Goal: Task Accomplishment & Management: Manage account settings

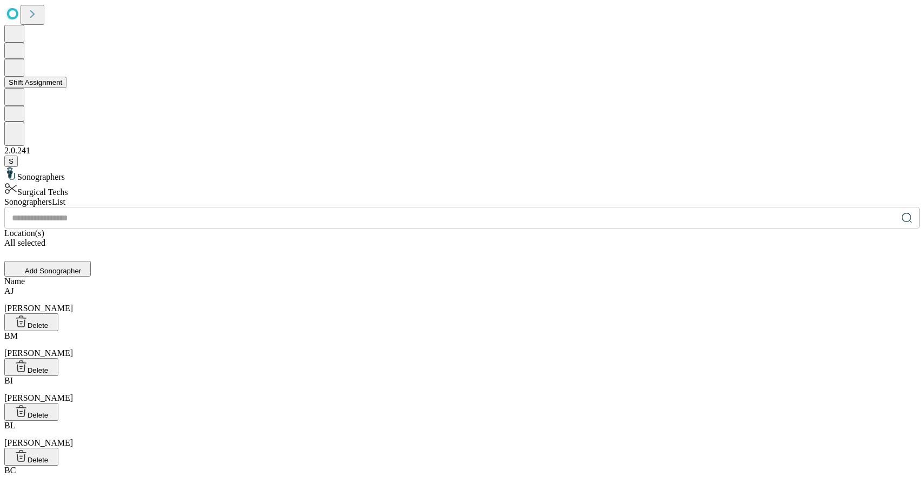
click at [64, 88] on button "Shift Assignment" at bounding box center [35, 82] width 62 height 11
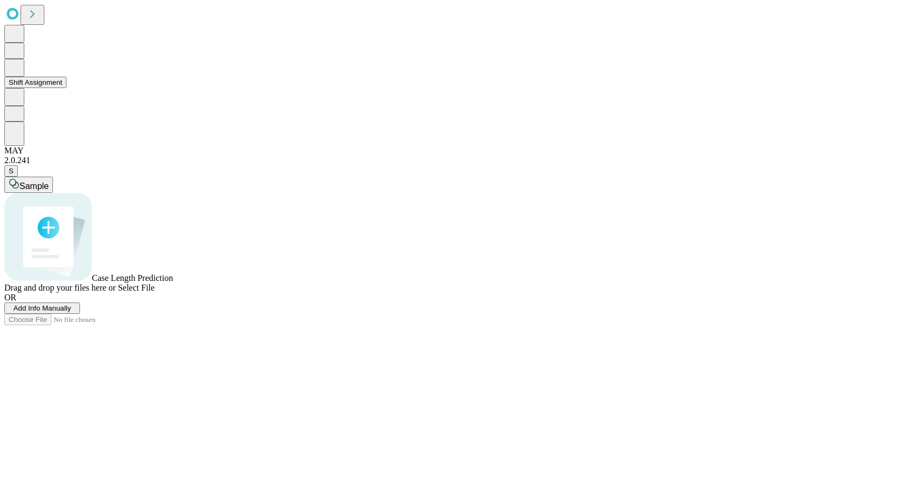
click at [66, 88] on button "Shift Assignment" at bounding box center [35, 82] width 62 height 11
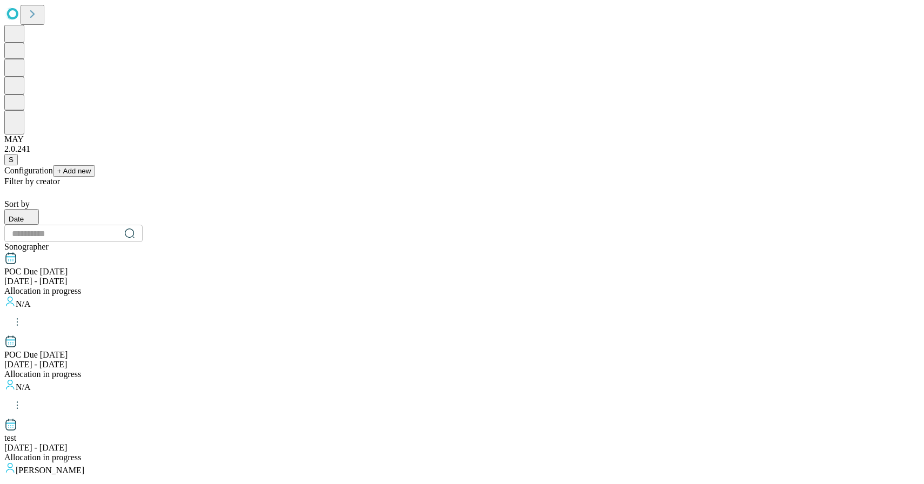
click at [272, 252] on div "POC Due Dec [DATE] - [DATE] Allocation in progress" at bounding box center [462, 274] width 916 height 44
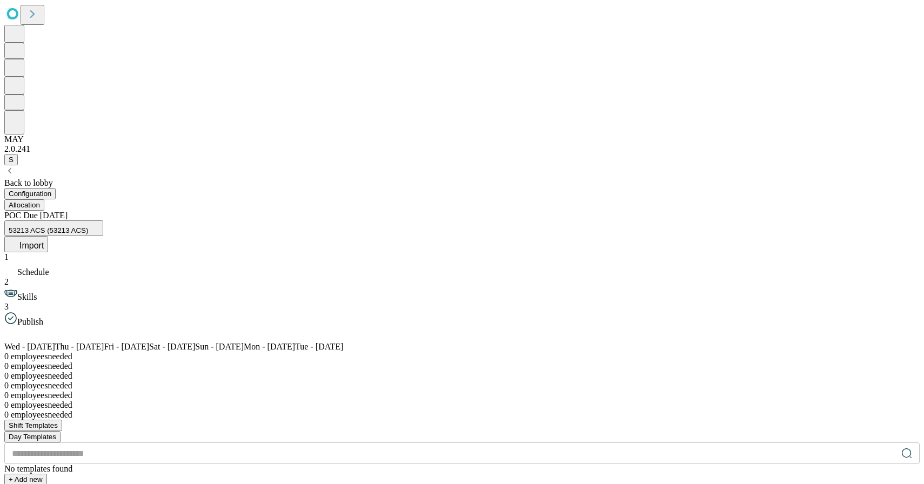
click at [92, 178] on div "Back to lobby" at bounding box center [462, 183] width 916 height 10
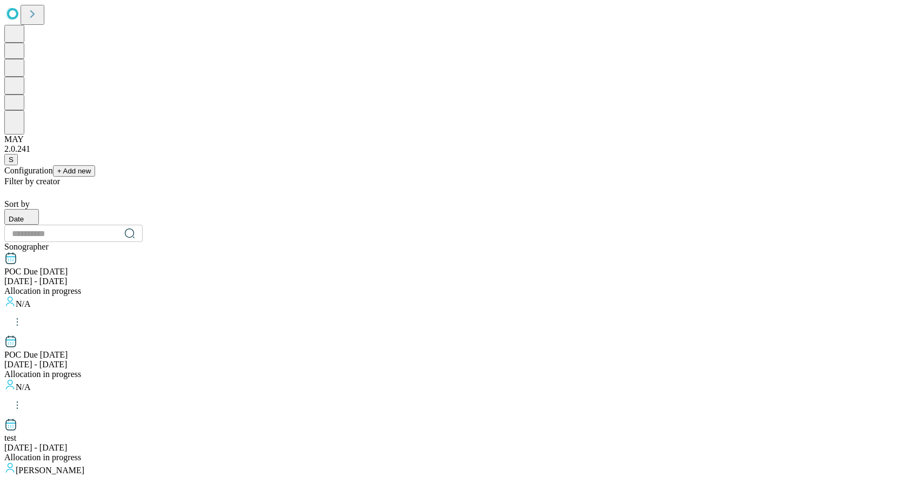
click at [284, 277] on div "[DATE] - [DATE]" at bounding box center [462, 282] width 916 height 10
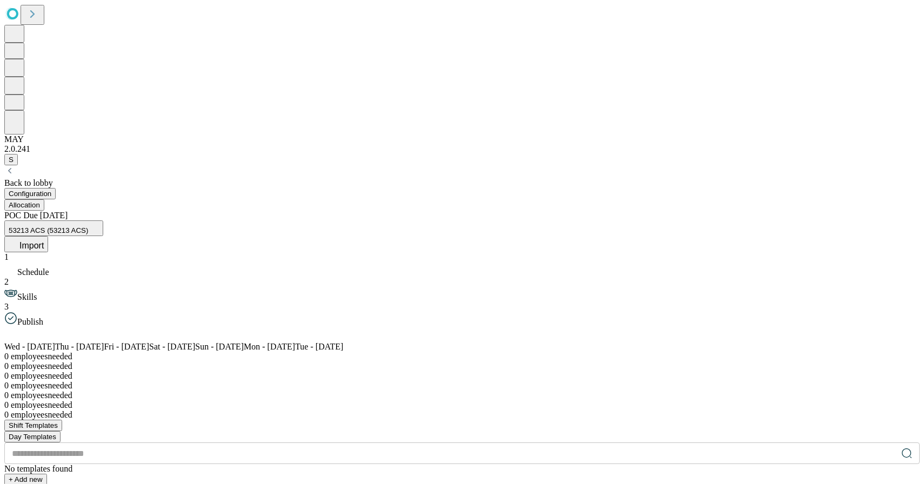
click at [109, 165] on div "Back to lobby" at bounding box center [462, 176] width 916 height 23
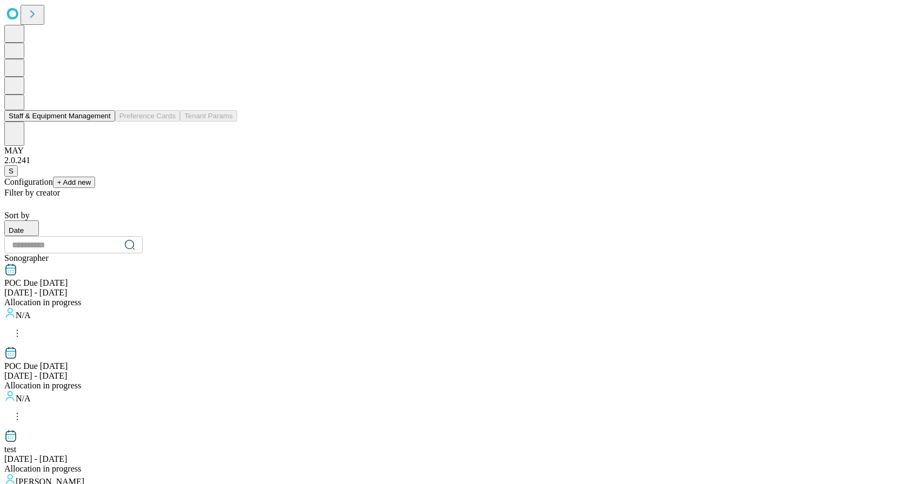
click at [71, 122] on button "Staff & Equipment Management" at bounding box center [59, 115] width 111 height 11
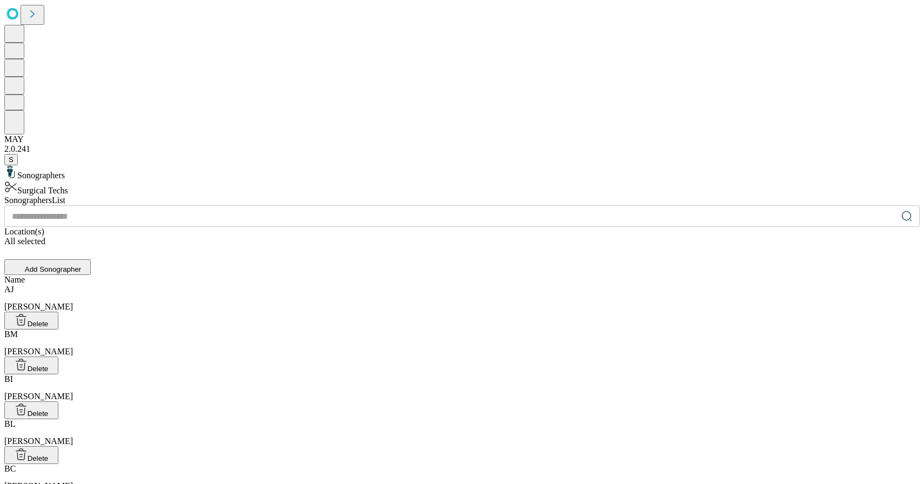
click at [420, 205] on input "text" at bounding box center [450, 216] width 893 height 22
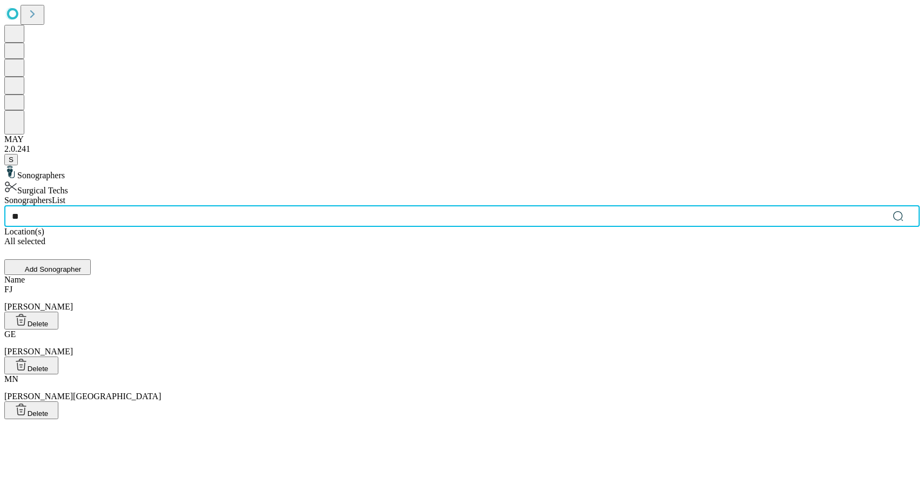
type input "**"
click at [328, 330] on div "[PERSON_NAME], Ed" at bounding box center [462, 343] width 916 height 27
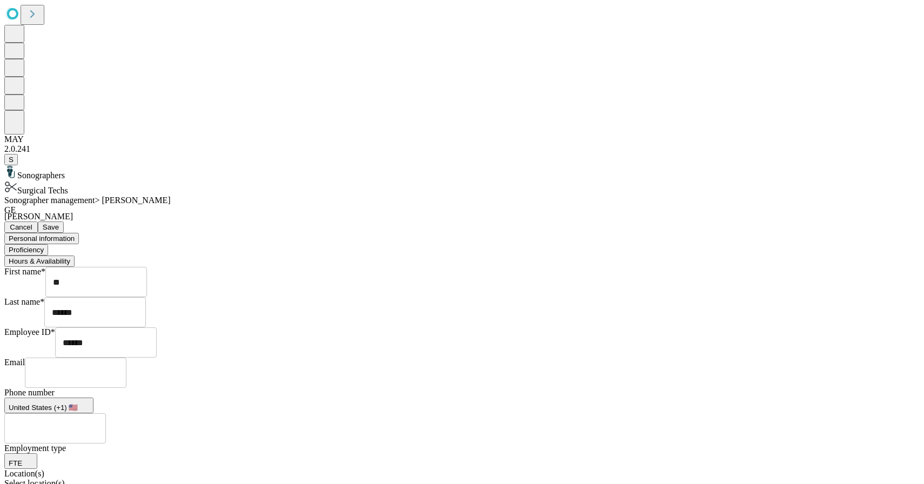
click at [75, 256] on button "Hours & Availability" at bounding box center [39, 261] width 70 height 11
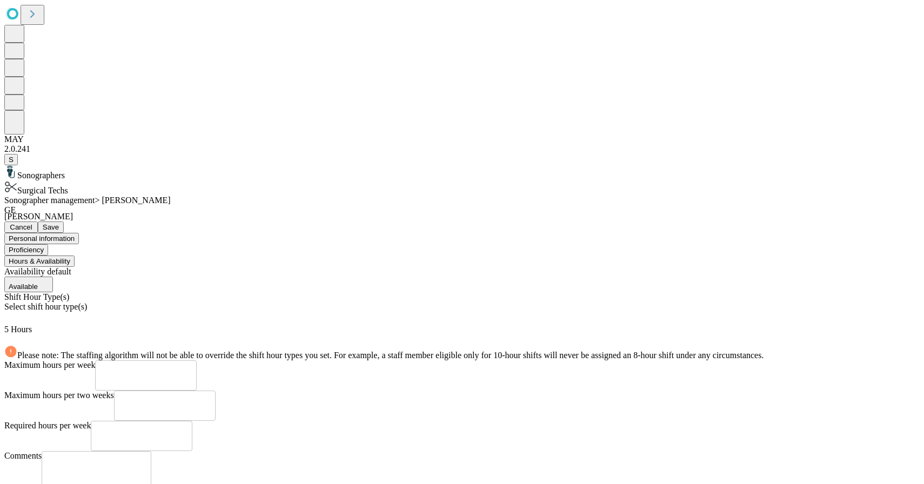
scroll to position [58, 0]
click at [467, 302] on div "Select shift hour type(s)" at bounding box center [462, 313] width 916 height 23
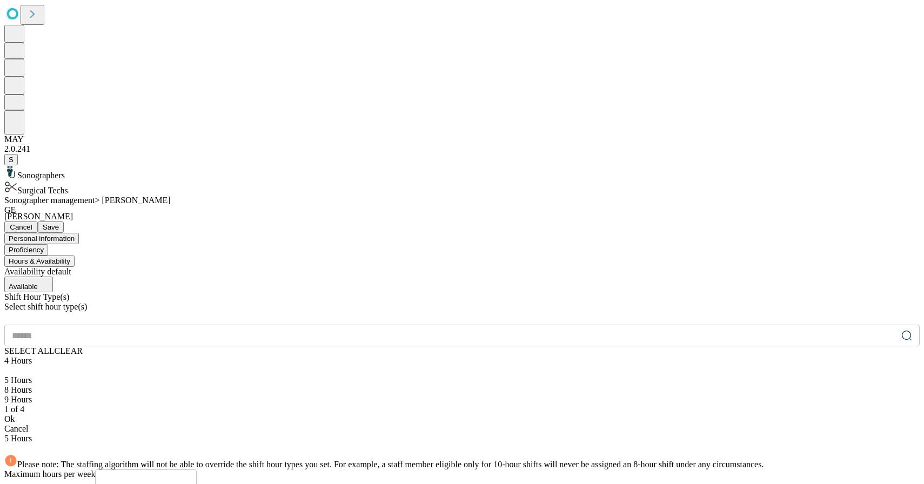
click at [12, 368] on icon at bounding box center [8, 370] width 8 height 5
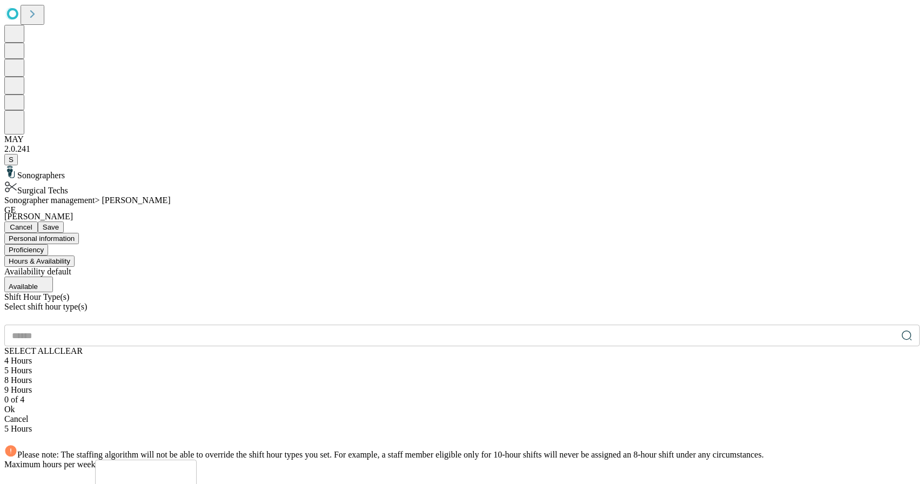
click at [284, 356] on div at bounding box center [462, 356] width 916 height 0
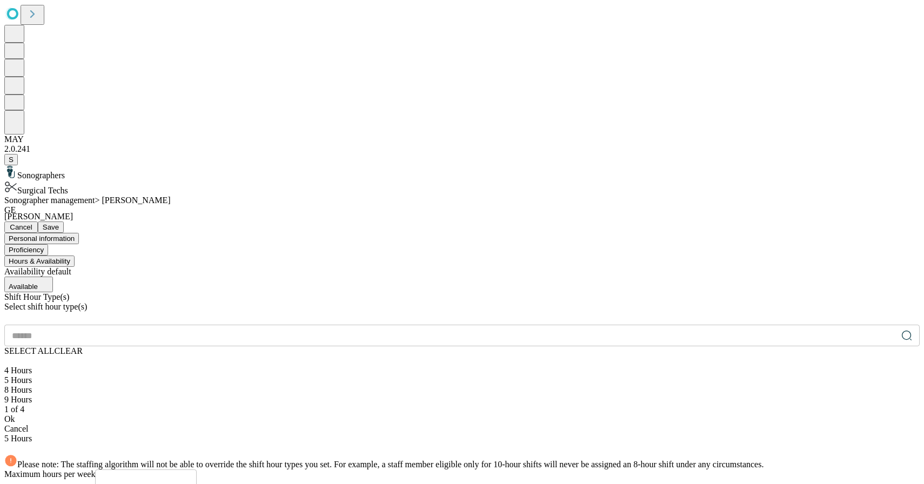
click at [281, 385] on div at bounding box center [462, 385] width 916 height 0
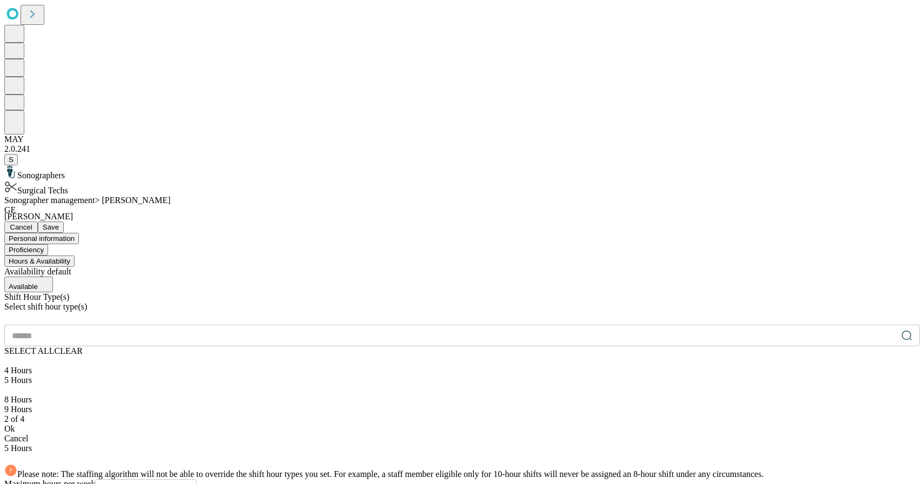
scroll to position [111, 0]
click at [360, 424] on div "Ok" at bounding box center [462, 429] width 916 height 10
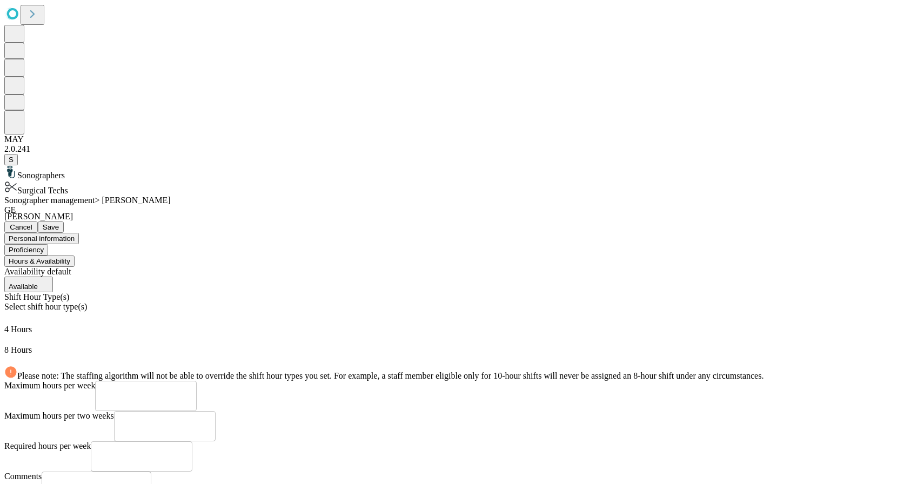
scroll to position [58, 0]
click at [197, 381] on input "**" at bounding box center [146, 396] width 102 height 30
type input "**"
click at [192, 442] on input "number" at bounding box center [142, 457] width 102 height 30
click at [216, 411] on input "number" at bounding box center [165, 426] width 102 height 30
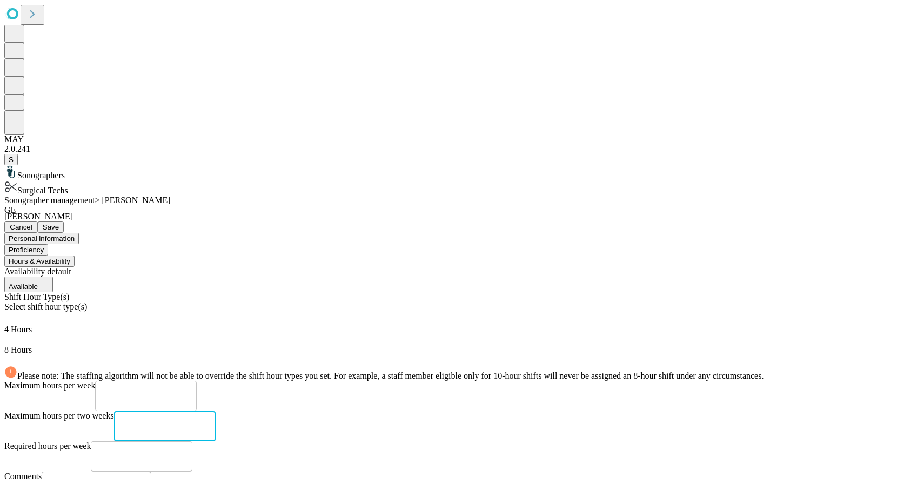
type input "**"
click at [91, 442] on span "Required hours per week" at bounding box center [47, 446] width 86 height 9
click at [79, 233] on button "Personal information" at bounding box center [41, 238] width 75 height 11
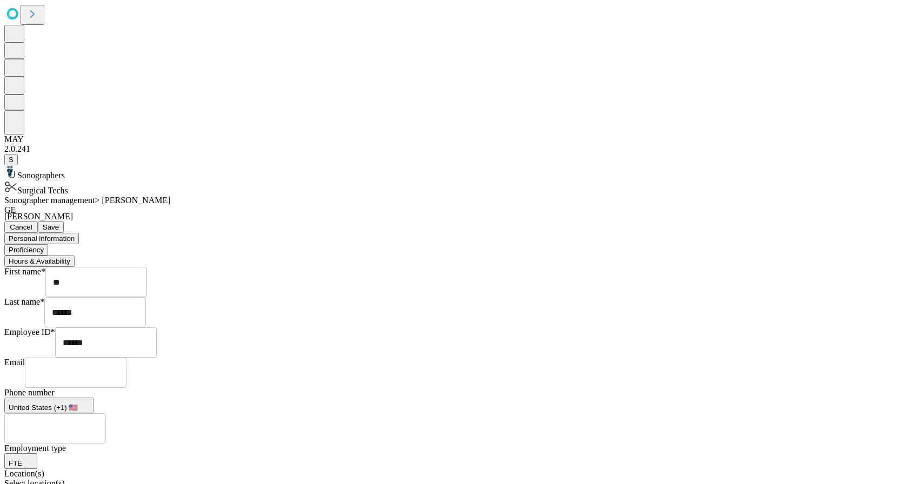
scroll to position [9, 0]
drag, startPoint x: 294, startPoint y: 206, endPoint x: 248, endPoint y: 205, distance: 46.0
click at [248, 205] on div "Sonographers Surgical Techs Sonographer management > [PERSON_NAME] [PERSON_NAME…" at bounding box center [462, 385] width 916 height 440
type input "*****"
click at [146, 297] on input "******" at bounding box center [95, 312] width 102 height 30
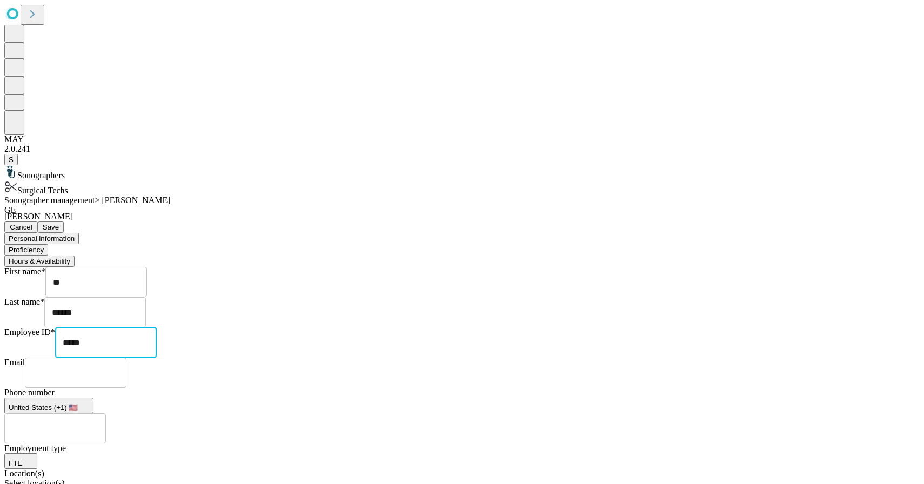
click at [146, 297] on input "******" at bounding box center [95, 312] width 102 height 30
type input "*****"
click at [126, 358] on input "text" at bounding box center [76, 373] width 102 height 30
drag, startPoint x: 292, startPoint y: 130, endPoint x: 259, endPoint y: 129, distance: 33.0
click at [259, 196] on div "Sonographer management > [PERSON_NAME] [PERSON_NAME], [PERSON_NAME] Save Person…" at bounding box center [462, 401] width 916 height 410
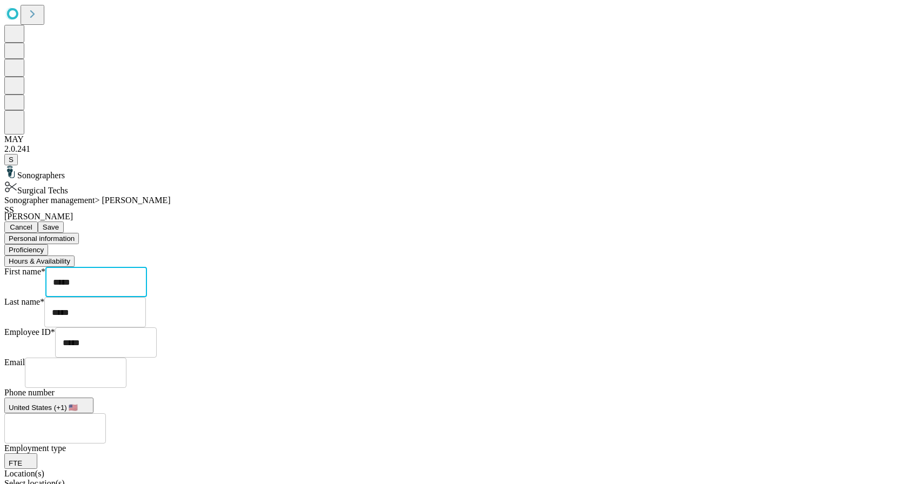
type input "*****"
click at [585, 388] on div "Phone number [GEOGRAPHIC_DATA] (+1) 🇺🇸 ​" at bounding box center [462, 416] width 916 height 56
click at [126, 358] on input "text" at bounding box center [76, 373] width 102 height 30
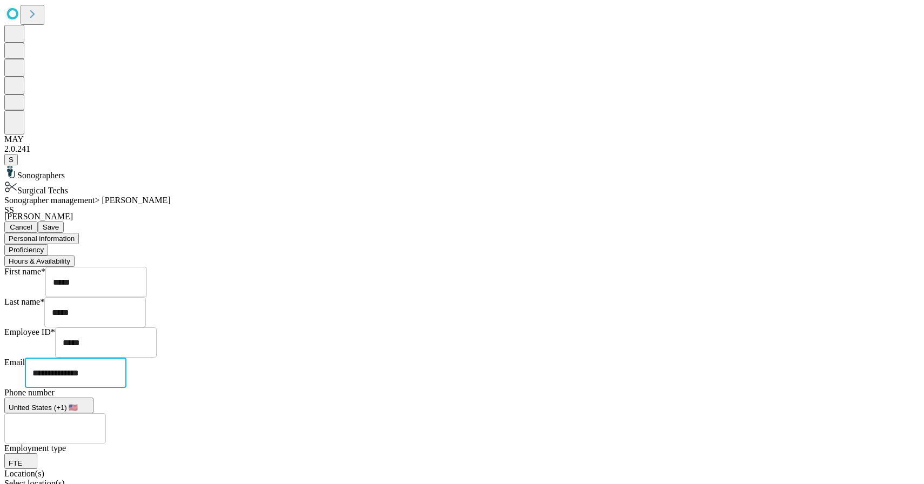
type input "**********"
click at [106, 413] on input "text" at bounding box center [55, 428] width 102 height 30
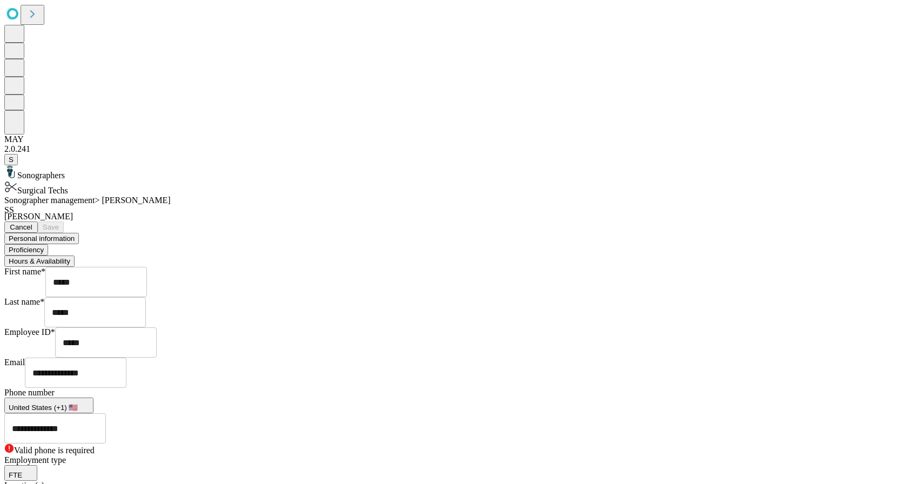
click at [605, 398] on div "**********" at bounding box center [462, 421] width 916 height 46
drag, startPoint x: 297, startPoint y: 308, endPoint x: 347, endPoint y: 307, distance: 50.3
click at [106, 413] on input "**********" at bounding box center [55, 428] width 102 height 30
type input "**********"
click at [630, 388] on div "**********" at bounding box center [462, 422] width 916 height 68
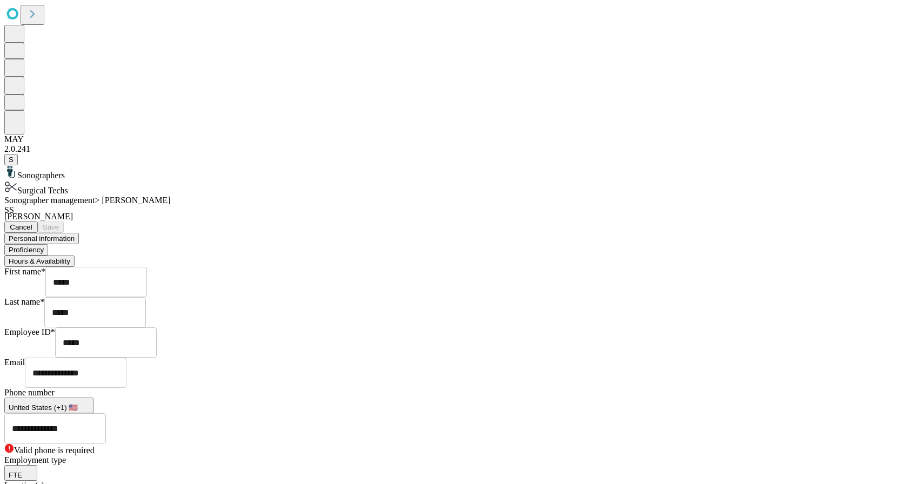
click at [37, 465] on button "FTE" at bounding box center [20, 473] width 33 height 16
click at [623, 456] on div "Employment type FTE ​ FTE Traveler" at bounding box center [462, 491] width 916 height 70
click at [106, 413] on input "**********" at bounding box center [55, 428] width 102 height 30
click at [95, 446] on span "Valid phone is required" at bounding box center [54, 450] width 81 height 9
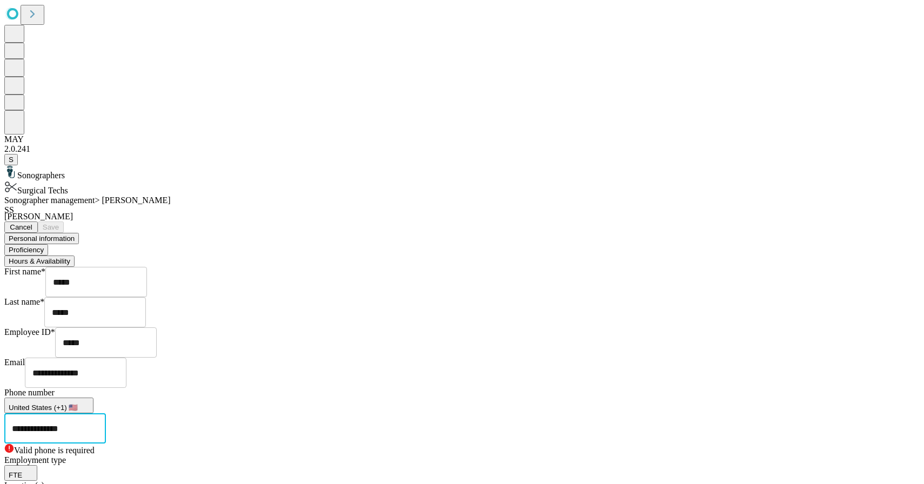
click at [106, 413] on input "**********" at bounding box center [55, 428] width 102 height 30
click at [95, 446] on span "Valid phone is required" at bounding box center [54, 450] width 81 height 9
click at [146, 297] on input "*****" at bounding box center [95, 312] width 102 height 30
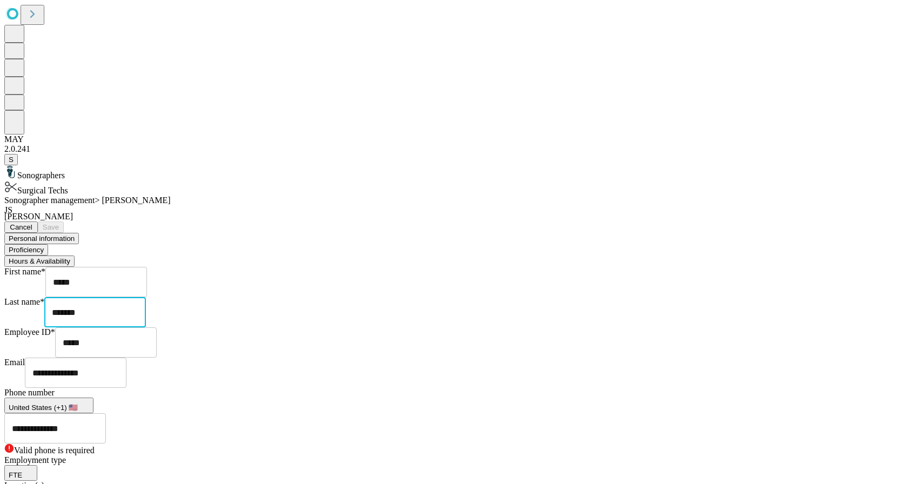
type input "*******"
drag, startPoint x: 351, startPoint y: 305, endPoint x: 257, endPoint y: 305, distance: 94.0
click at [257, 304] on div "**********" at bounding box center [462, 407] width 916 height 422
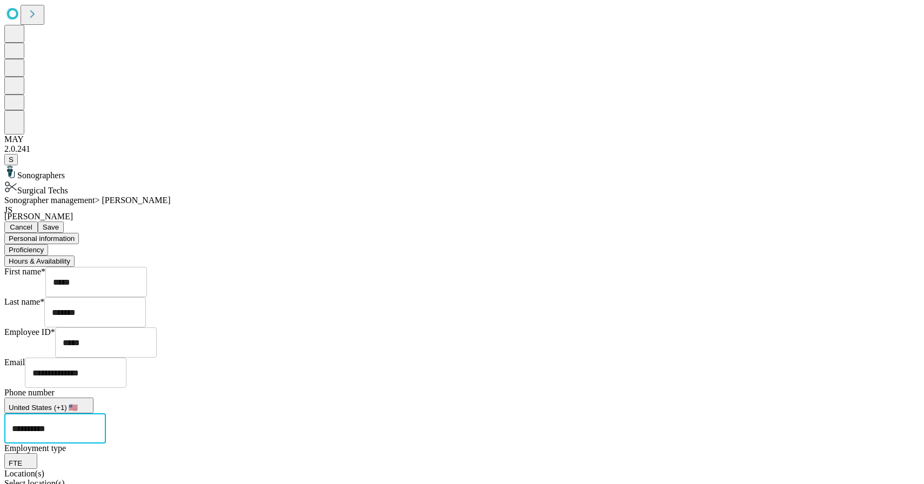
type input "**********"
click at [803, 358] on div "**********" at bounding box center [462, 436] width 916 height 339
click at [48, 244] on button "Proficiency" at bounding box center [26, 249] width 44 height 11
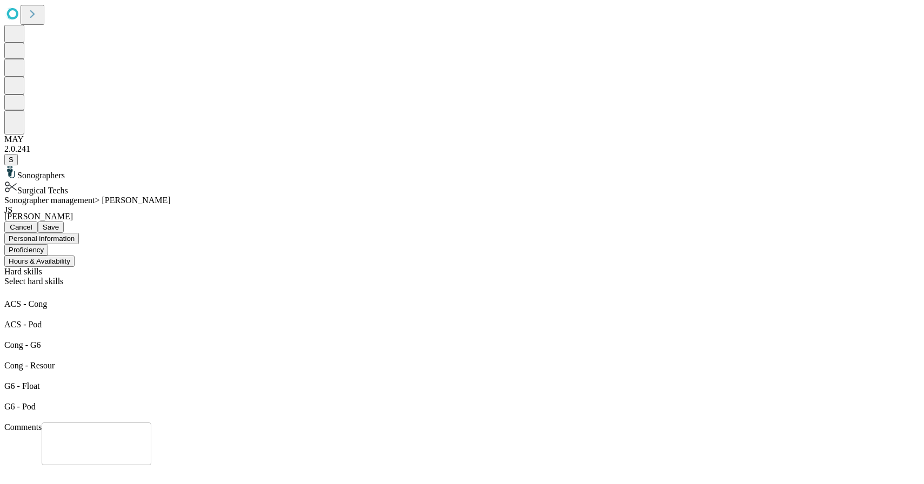
scroll to position [0, 0]
click at [75, 256] on button "Hours & Availability" at bounding box center [39, 261] width 70 height 11
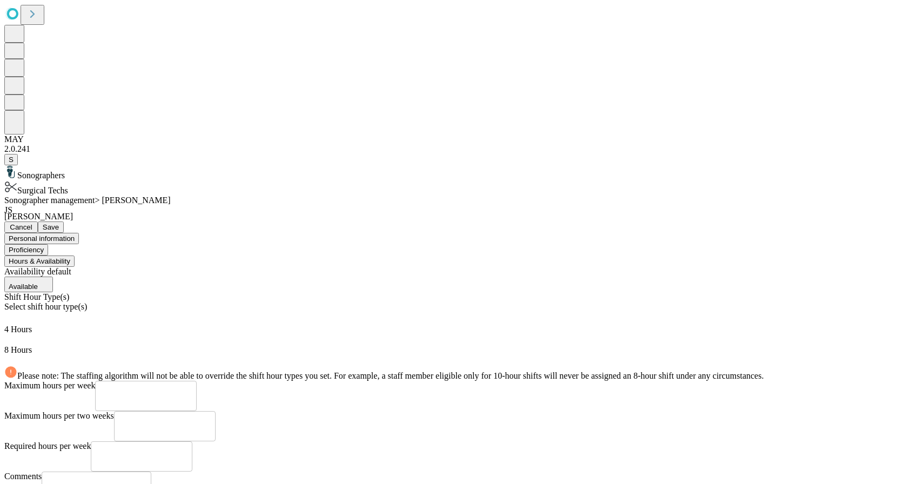
scroll to position [2, 0]
click at [48, 244] on button "Proficiency" at bounding box center [26, 249] width 44 height 11
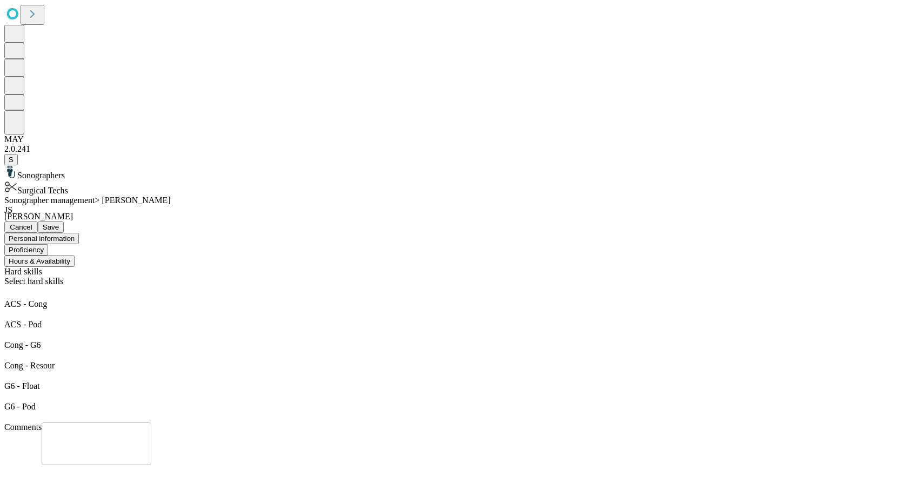
click at [32, 223] on span "Cancel" at bounding box center [21, 227] width 23 height 8
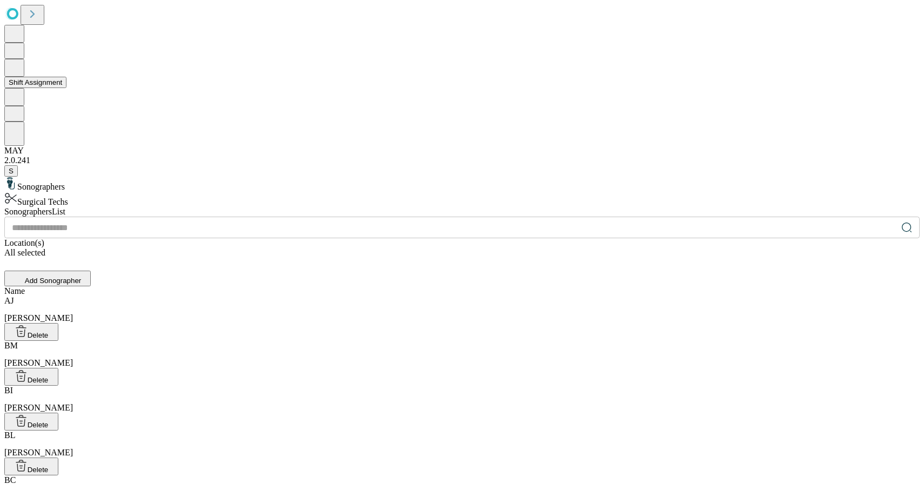
click at [62, 88] on button "Shift Assignment" at bounding box center [35, 82] width 62 height 11
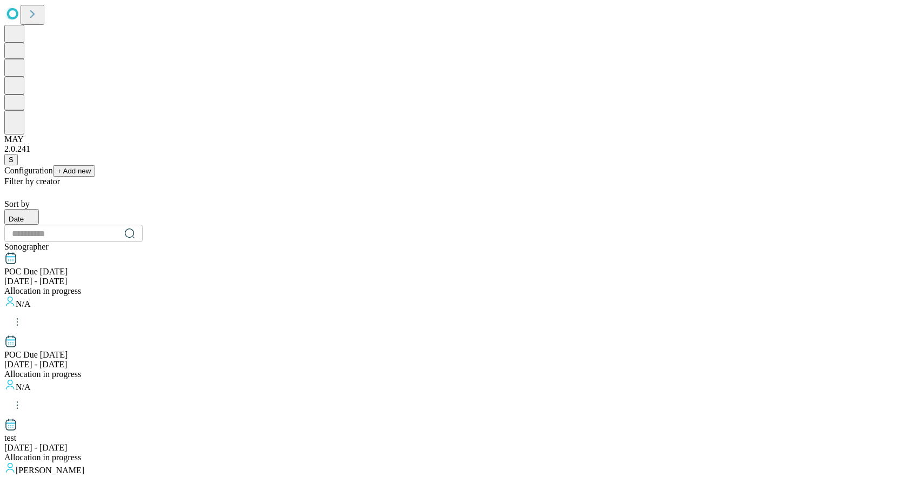
scroll to position [751, 0]
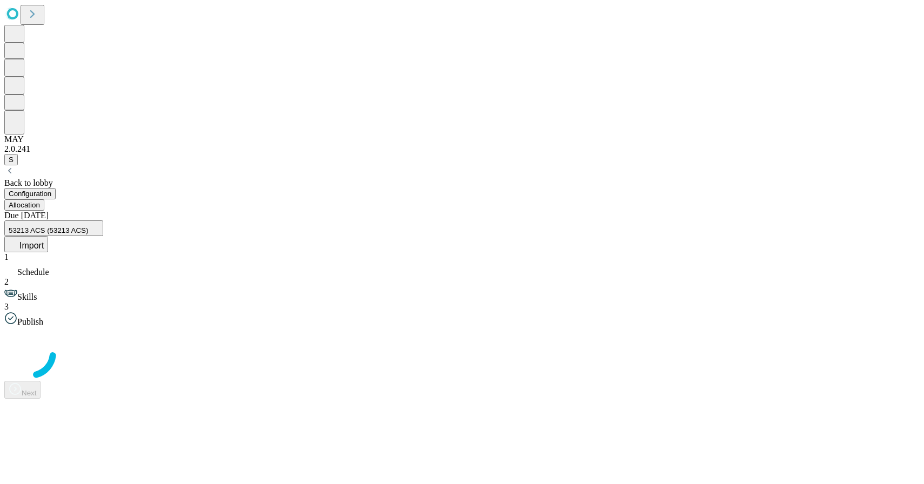
click at [44, 199] on button "Allocation" at bounding box center [24, 204] width 40 height 11
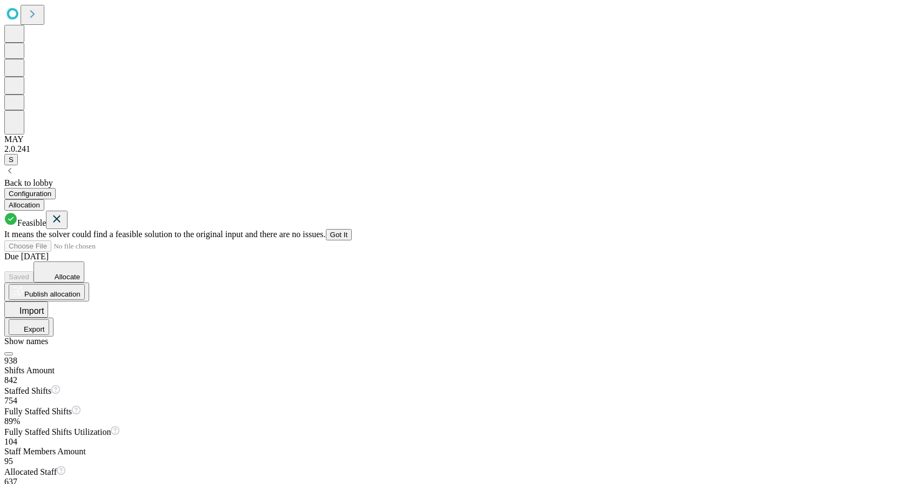
click at [61, 216] on icon at bounding box center [57, 219] width 7 height 7
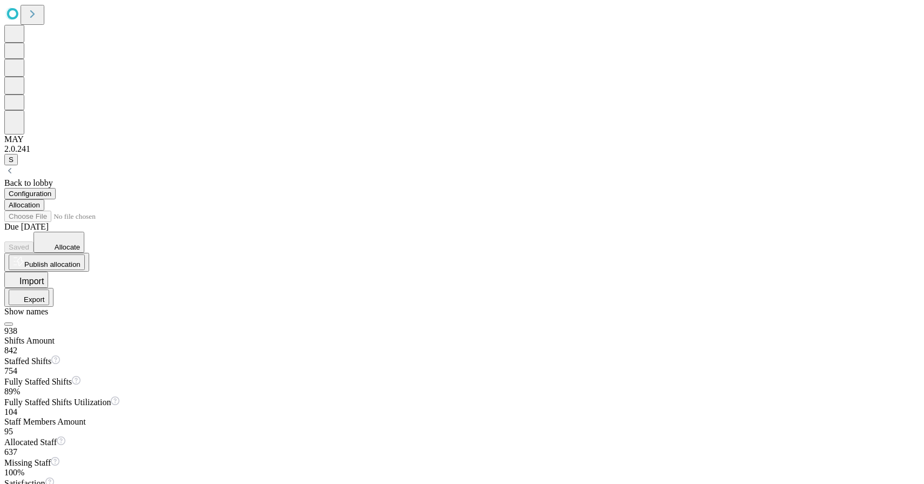
scroll to position [99, 0]
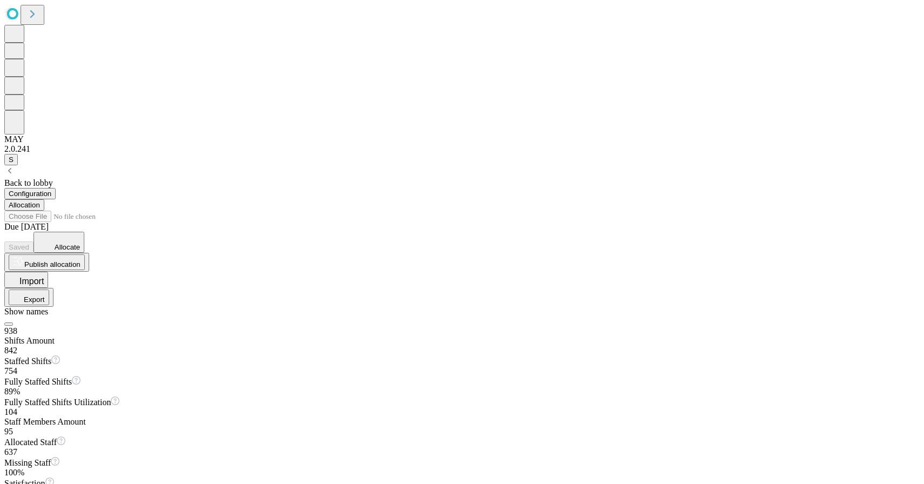
click at [510, 239] on div "Highlight shifts of the same template" at bounding box center [518, 235] width 105 height 12
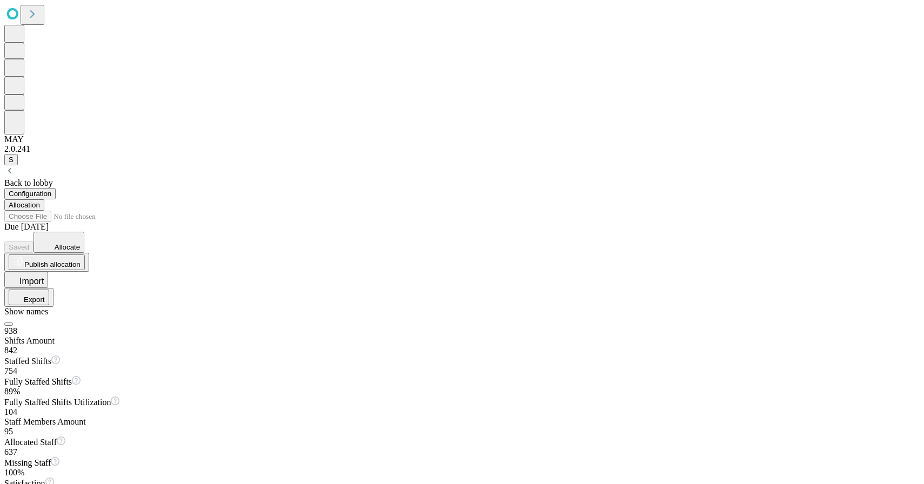
scroll to position [256, 0]
click at [24, 291] on icon "button" at bounding box center [18, 296] width 11 height 11
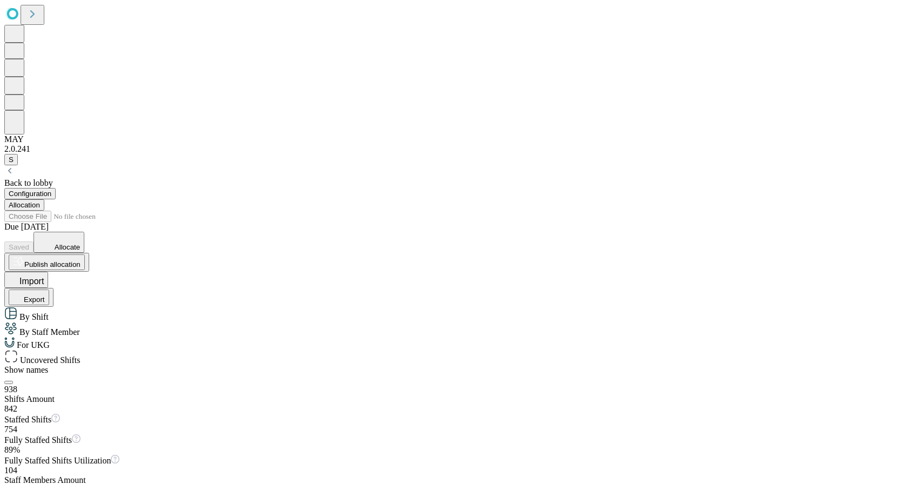
click at [768, 337] on div "For UKG" at bounding box center [462, 343] width 916 height 13
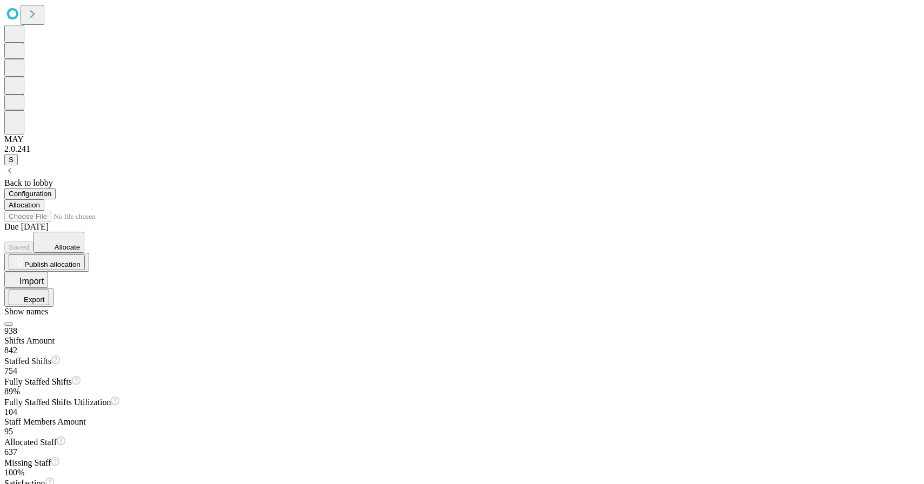
click at [56, 188] on button "Configuration" at bounding box center [29, 193] width 51 height 11
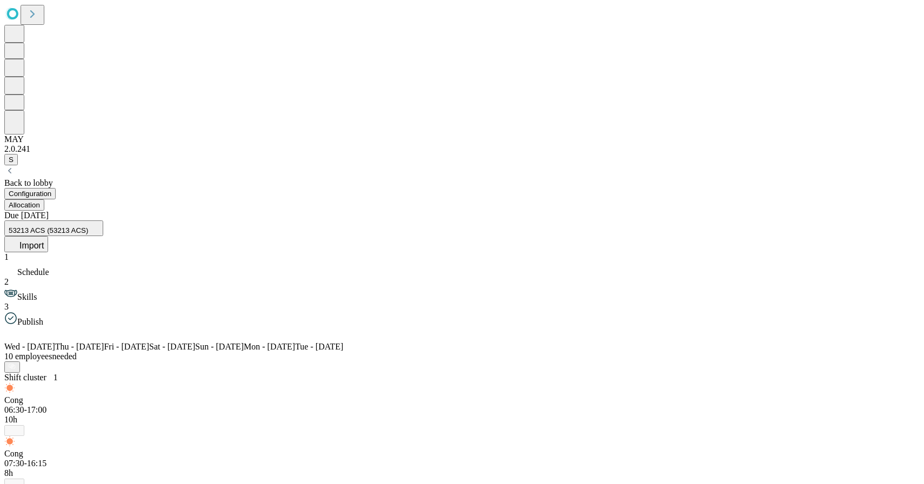
click at [103, 221] on button "53213 ACS (53213 ACS)" at bounding box center [53, 229] width 99 height 16
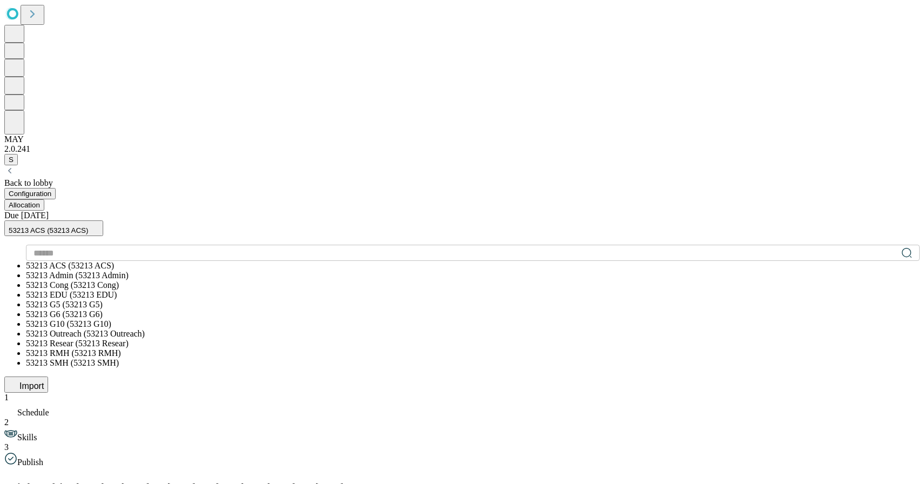
scroll to position [138, 0]
click at [121, 349] on span "53213 RMH (53213 RMH)" at bounding box center [73, 353] width 95 height 9
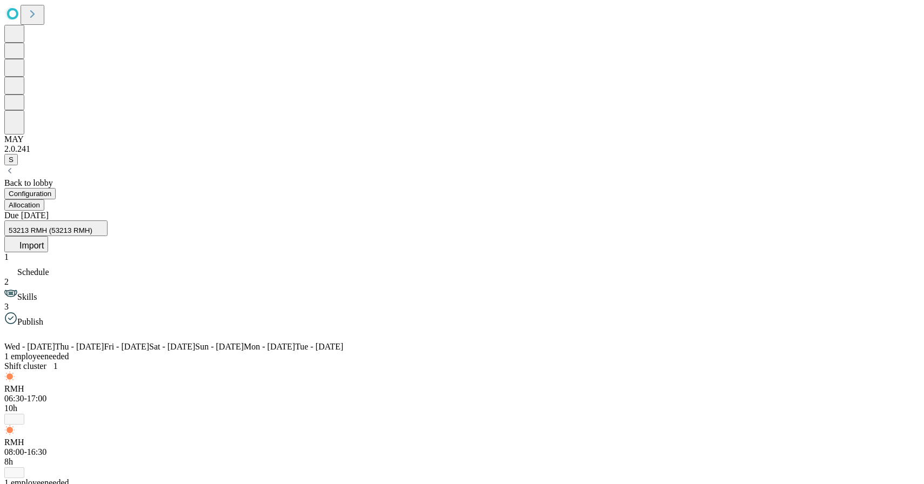
click at [92, 226] on span "53213 RMH (53213 RMH)" at bounding box center [51, 230] width 84 height 8
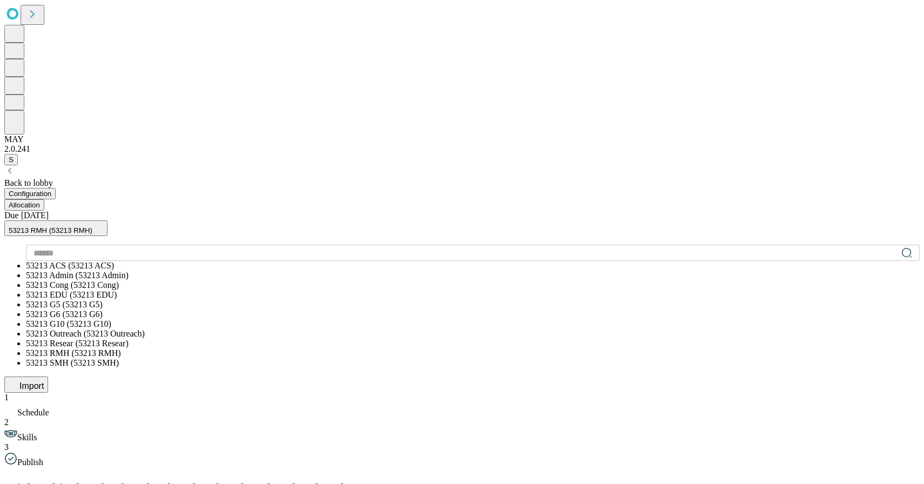
scroll to position [143, 0]
click at [119, 358] on span "53213 SMH (53213 SMH)" at bounding box center [72, 362] width 93 height 9
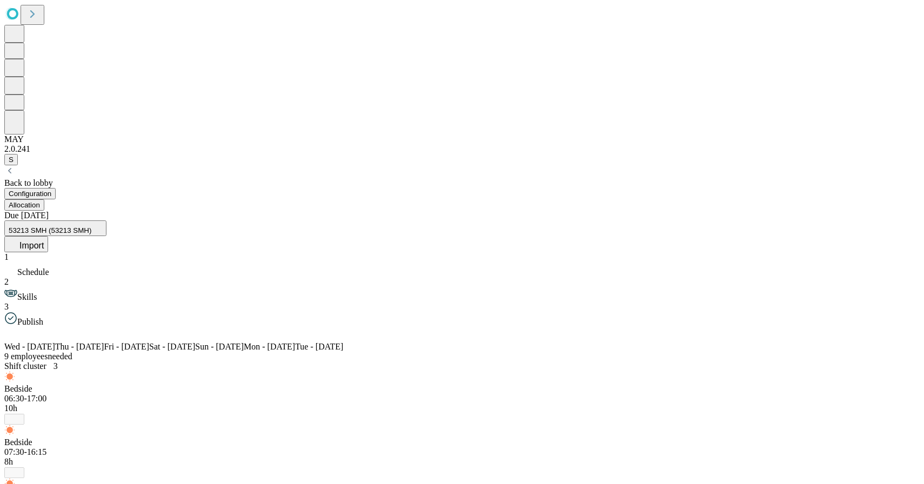
scroll to position [556, 0]
click at [106, 221] on button "53213 SMH (53213 SMH)" at bounding box center [55, 229] width 102 height 16
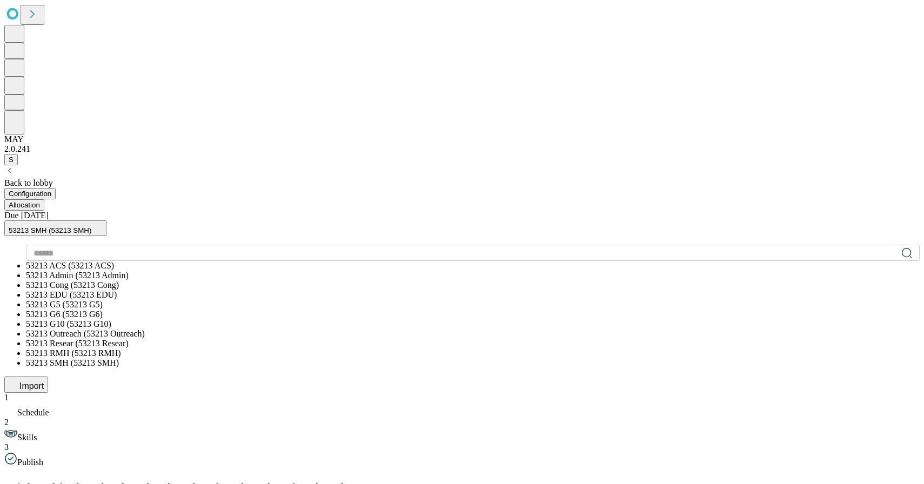
scroll to position [141, 0]
click at [203, 319] on li "53213 G10 (53213 G10)" at bounding box center [473, 324] width 894 height 10
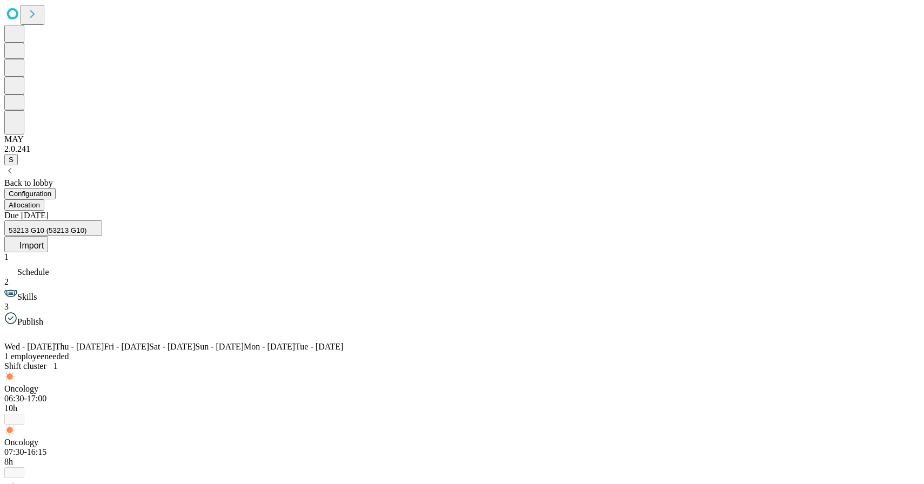
click at [87, 226] on span "53213 G10 (53213 G10)" at bounding box center [48, 230] width 78 height 8
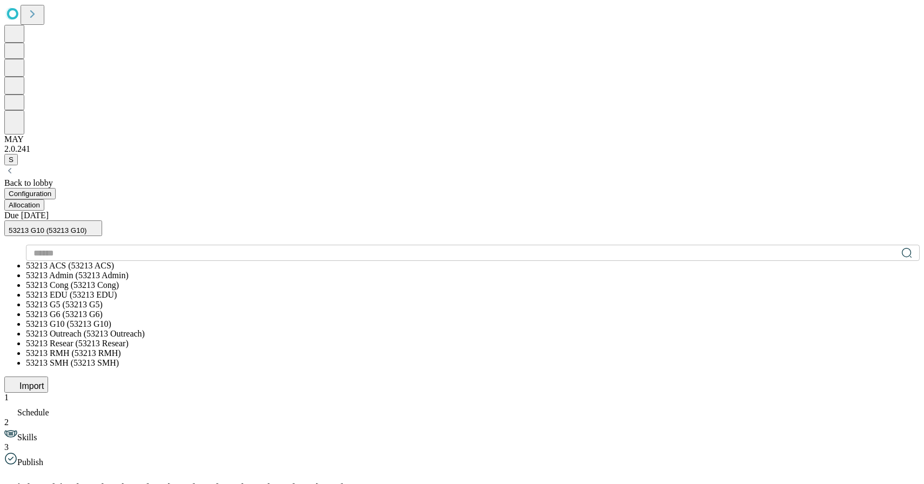
scroll to position [58, 0]
click at [119, 280] on span "53213 Cong (53213 Cong)" at bounding box center [72, 284] width 93 height 9
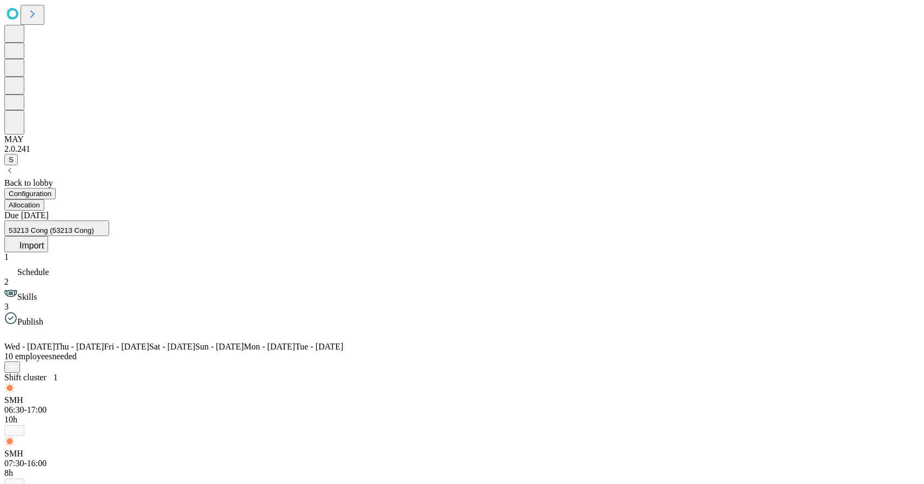
scroll to position [281, 0]
click at [109, 221] on button "53213 Cong (53213 Cong)" at bounding box center [56, 229] width 105 height 16
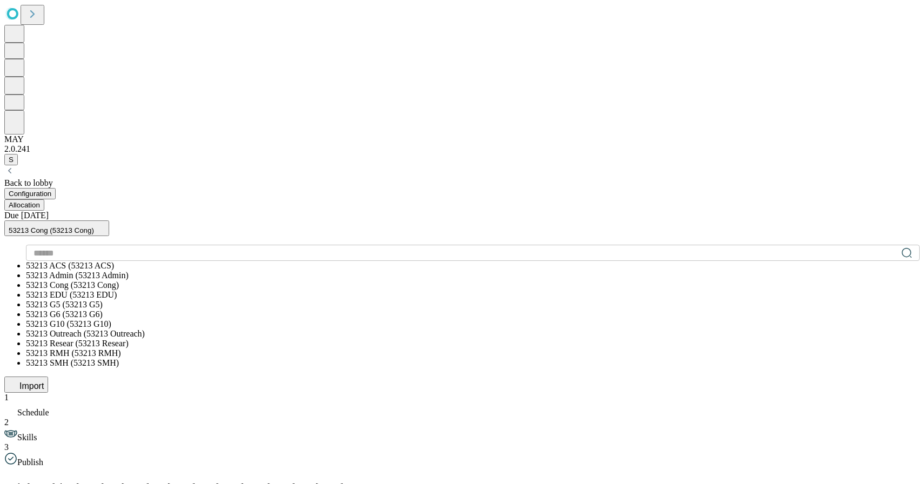
click at [114, 261] on span "53213 ACS (53213 ACS)" at bounding box center [70, 265] width 88 height 9
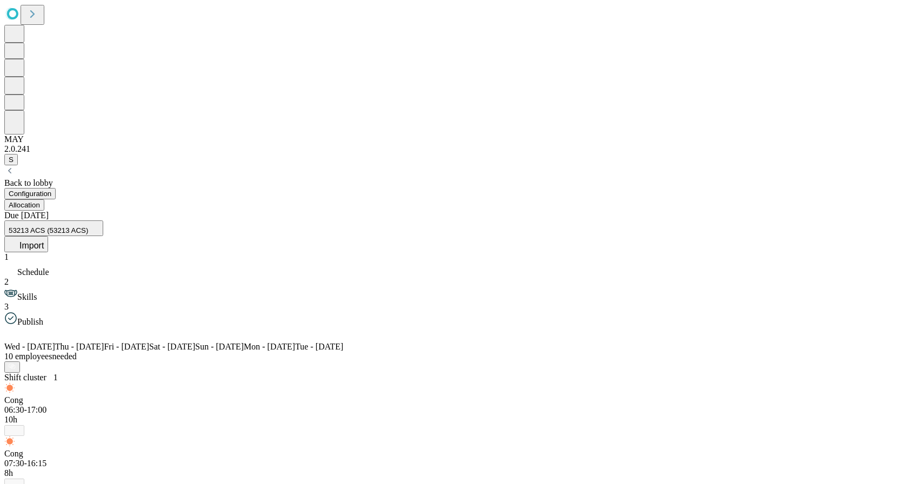
scroll to position [654, 0]
click at [103, 221] on button "53213 ACS (53213 ACS)" at bounding box center [53, 229] width 99 height 16
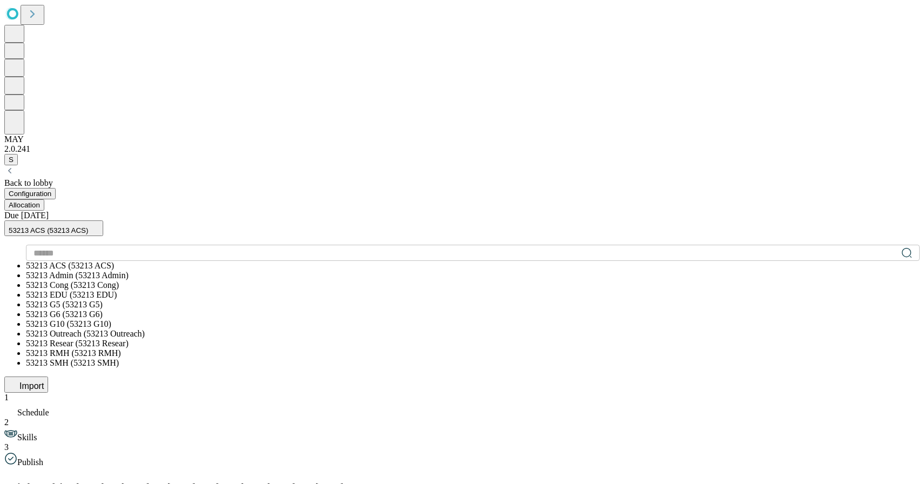
click at [119, 280] on span "53213 Cong (53213 Cong)" at bounding box center [72, 284] width 93 height 9
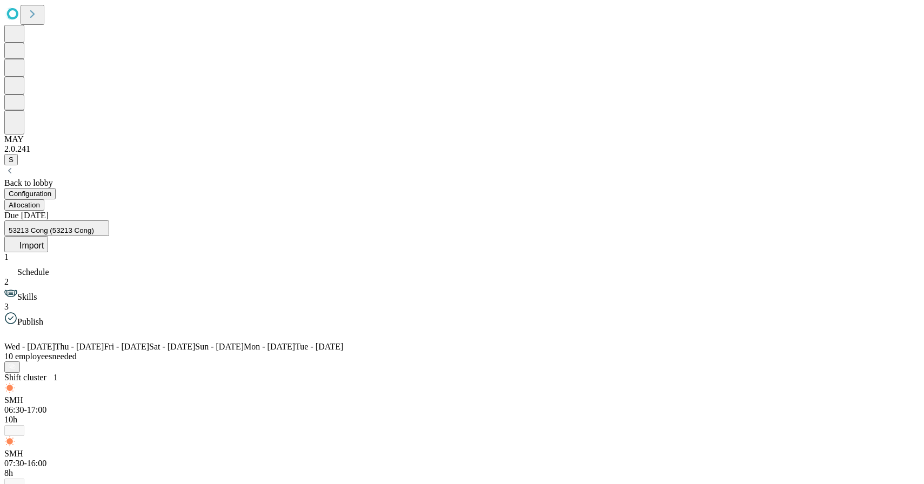
scroll to position [6, 0]
click at [109, 221] on button "53213 Cong (53213 Cong)" at bounding box center [56, 229] width 105 height 16
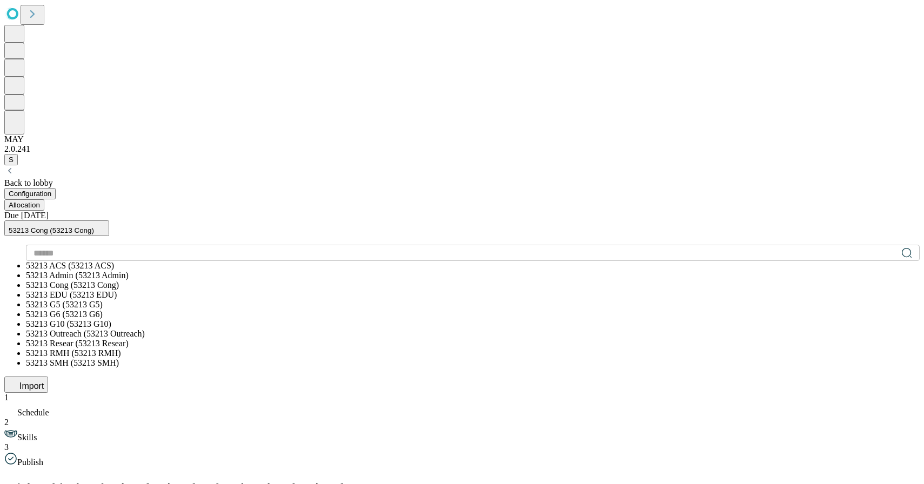
scroll to position [14, 0]
click at [117, 290] on span "53213 EDU (53213 EDU)" at bounding box center [71, 294] width 91 height 9
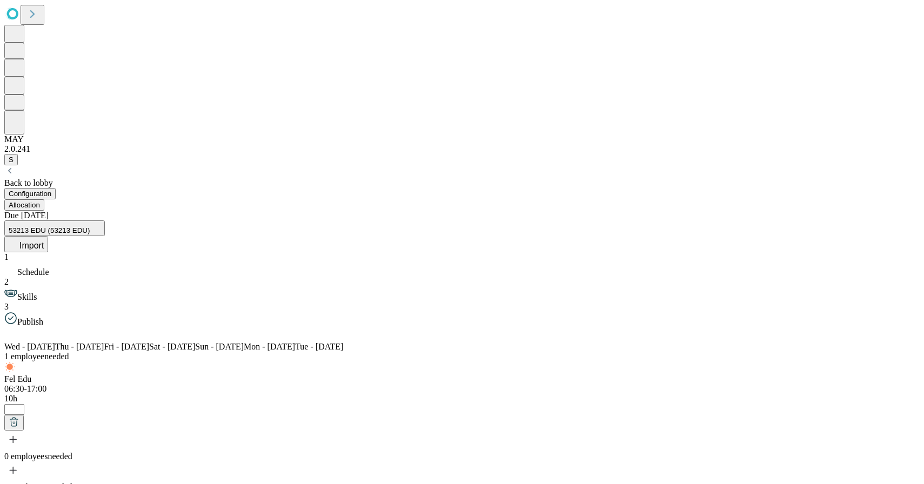
click at [105, 221] on button "53213 EDU (53213 EDU)" at bounding box center [54, 229] width 101 height 16
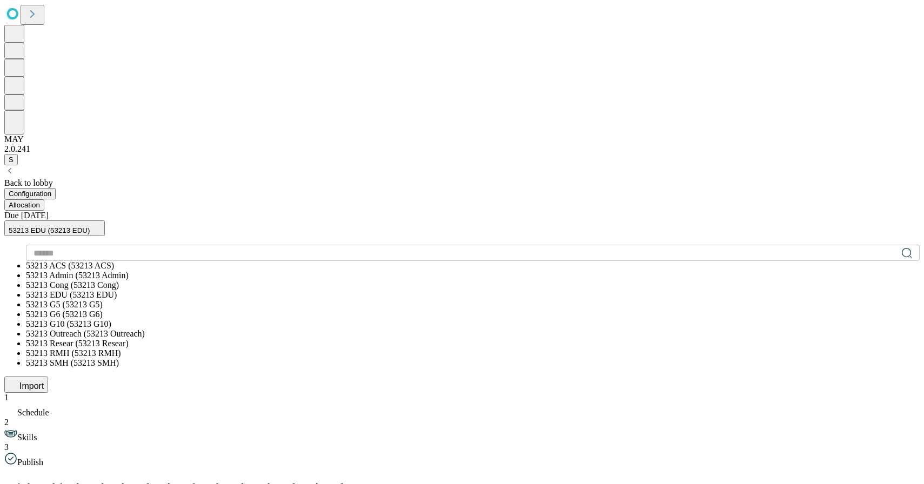
scroll to position [62, 0]
click at [103, 300] on span "53213 G5 (53213 G5)" at bounding box center [64, 304] width 77 height 9
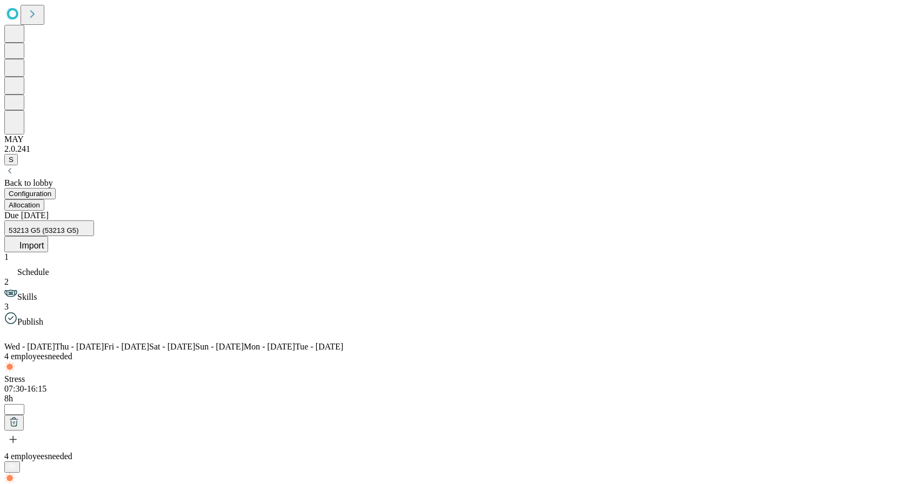
click at [43, 327] on icon at bounding box center [36, 333] width 13 height 13
click at [38, 330] on icon at bounding box center [37, 333] width 4 height 6
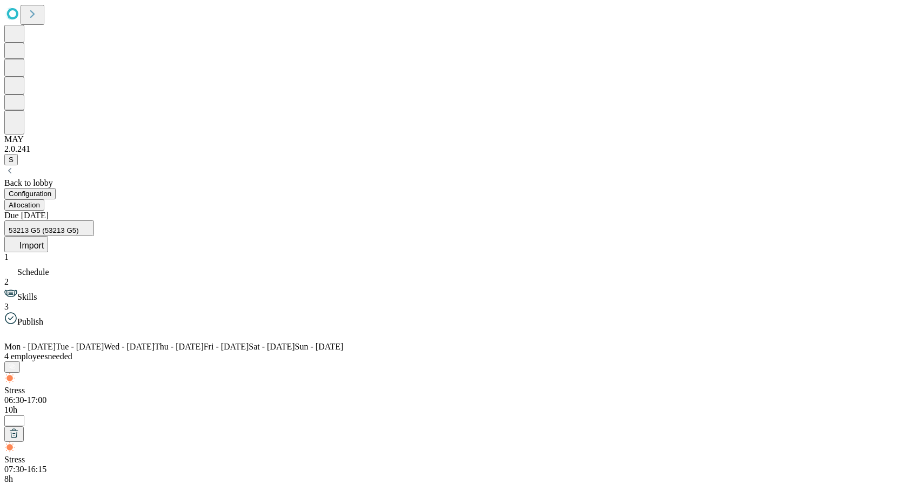
click at [37, 292] on span "Skills" at bounding box center [26, 296] width 19 height 9
click at [94, 221] on button "53213 G5 (53213 G5)" at bounding box center [49, 229] width 90 height 16
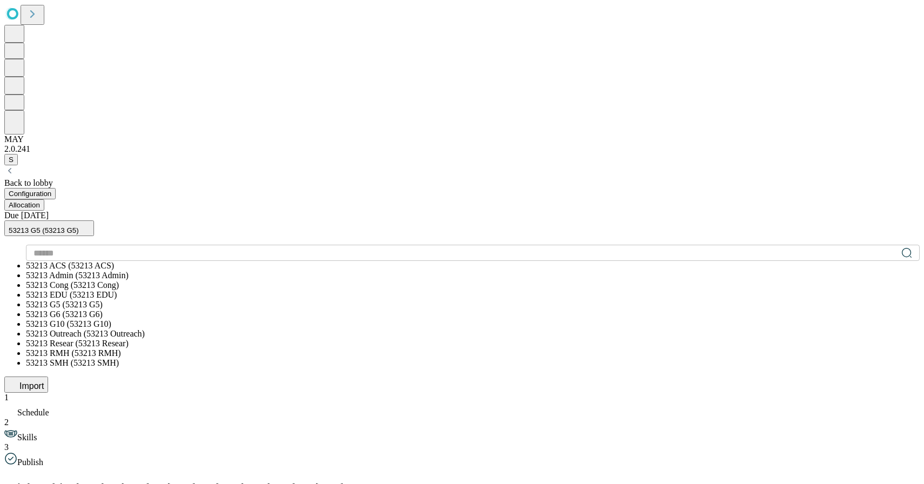
click at [129, 271] on span "53213 Admin (53213 Admin)" at bounding box center [77, 275] width 103 height 9
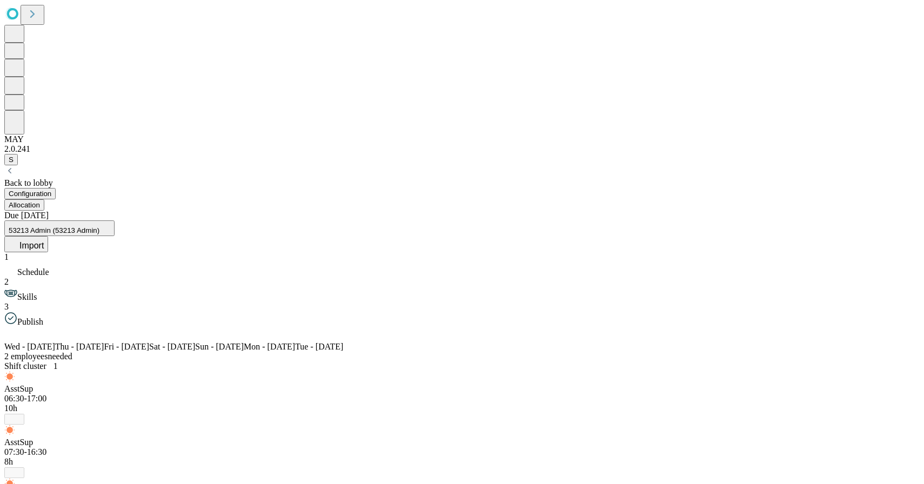
click at [252, 413] on div "*" at bounding box center [462, 418] width 916 height 11
click at [233, 438] on div "AsstSup 07:30-16:30 8h *" at bounding box center [462, 458] width 916 height 41
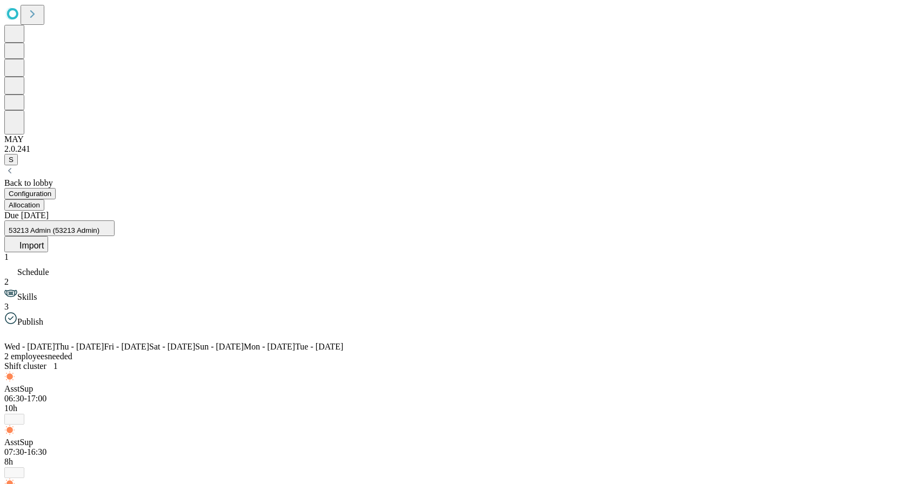
click at [49, 268] on span "Schedule" at bounding box center [33, 272] width 32 height 9
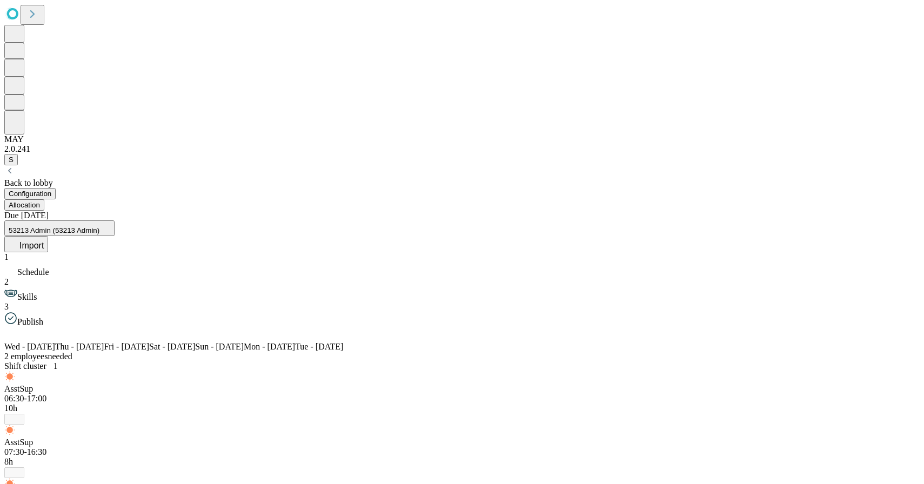
click at [44, 199] on button "Allocation" at bounding box center [24, 204] width 40 height 11
